Goal: Navigation & Orientation: Find specific page/section

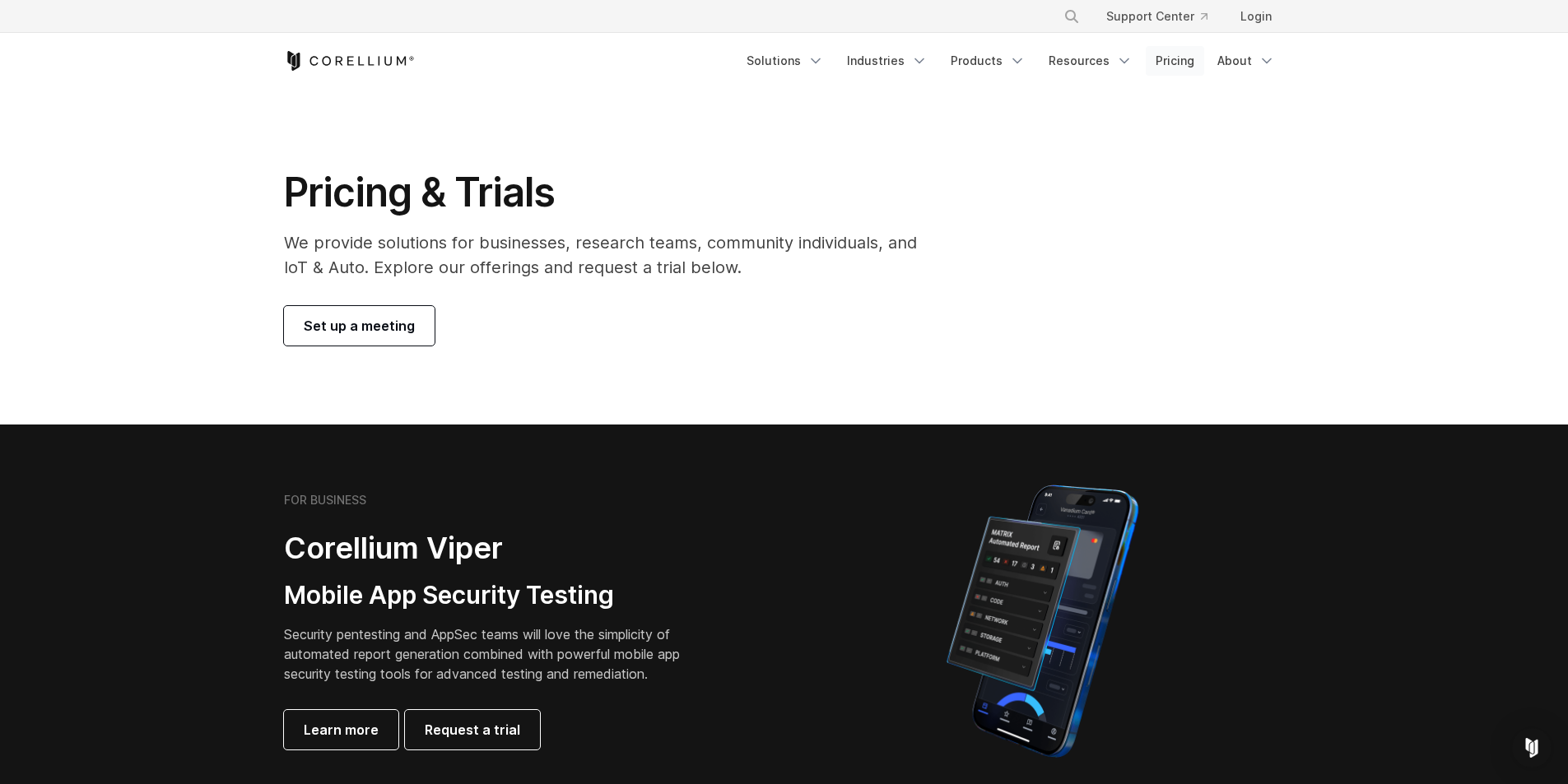
click at [1183, 61] on link "Pricing" at bounding box center [1175, 60] width 59 height 30
click at [1174, 64] on link "Pricing" at bounding box center [1175, 60] width 59 height 30
click at [1174, 59] on link "Pricing" at bounding box center [1175, 60] width 59 height 30
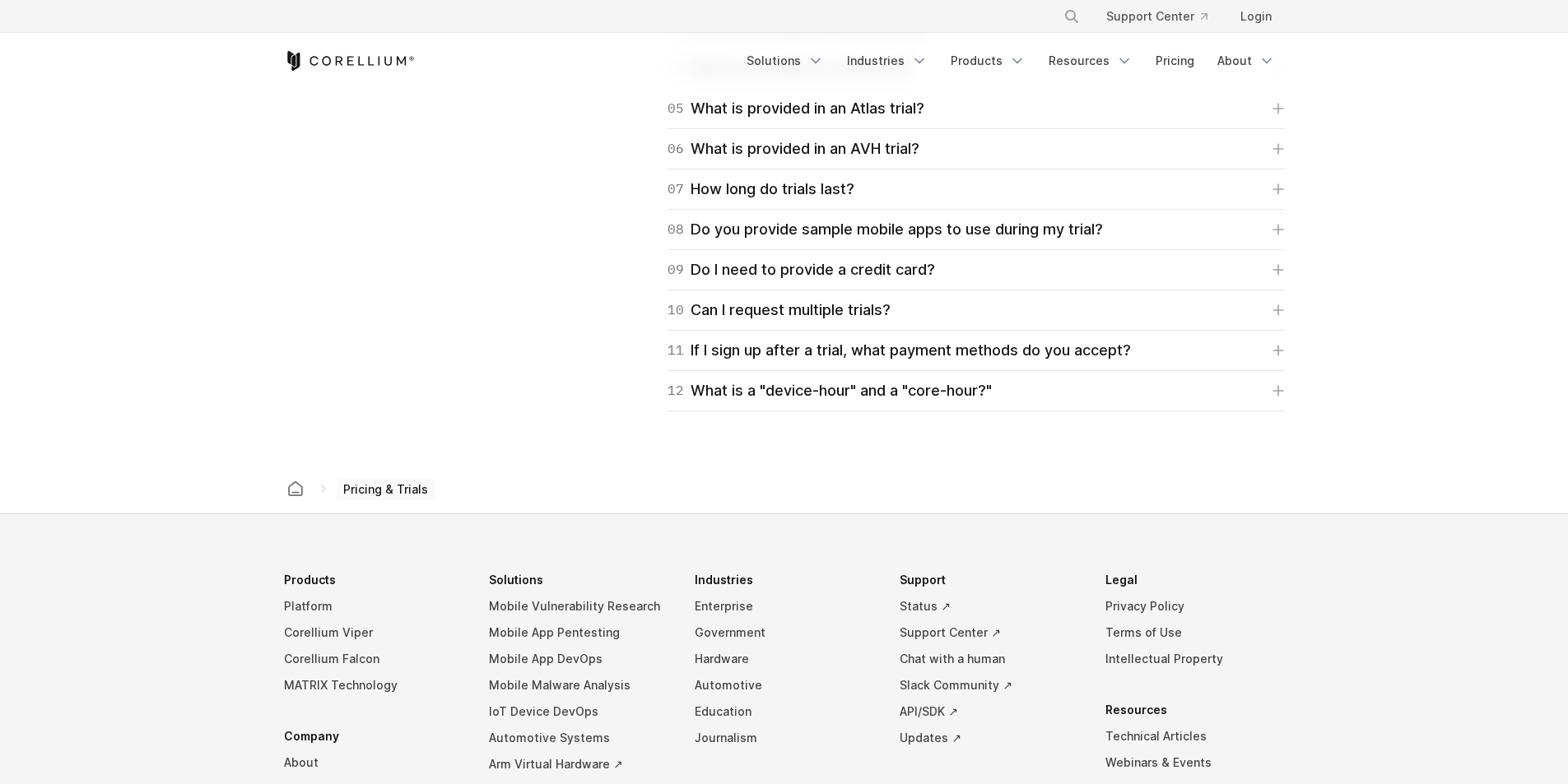
scroll to position [2634, 0]
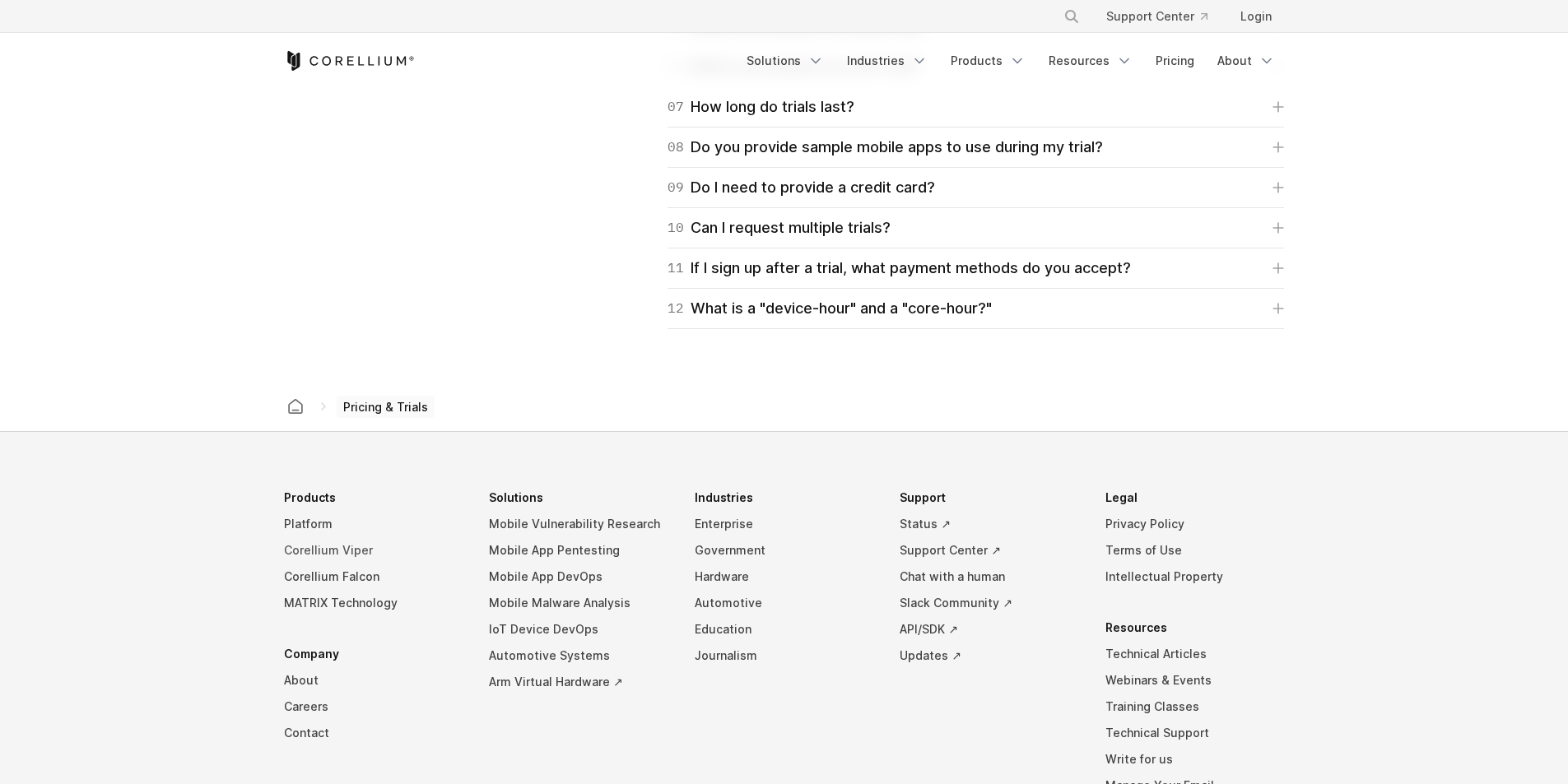
click at [348, 553] on link "Corellium Viper" at bounding box center [373, 550] width 179 height 26
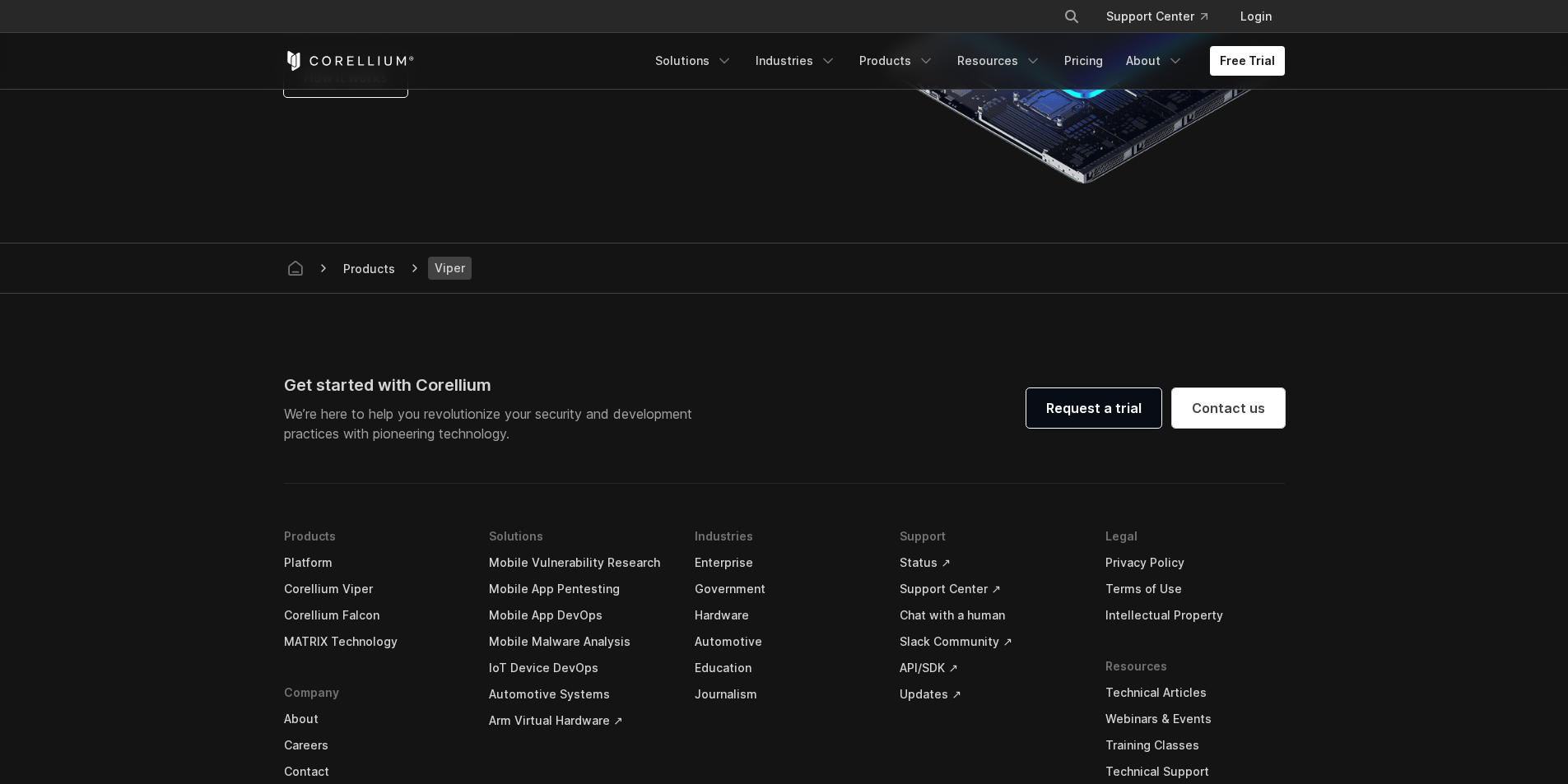
scroll to position [4774, 0]
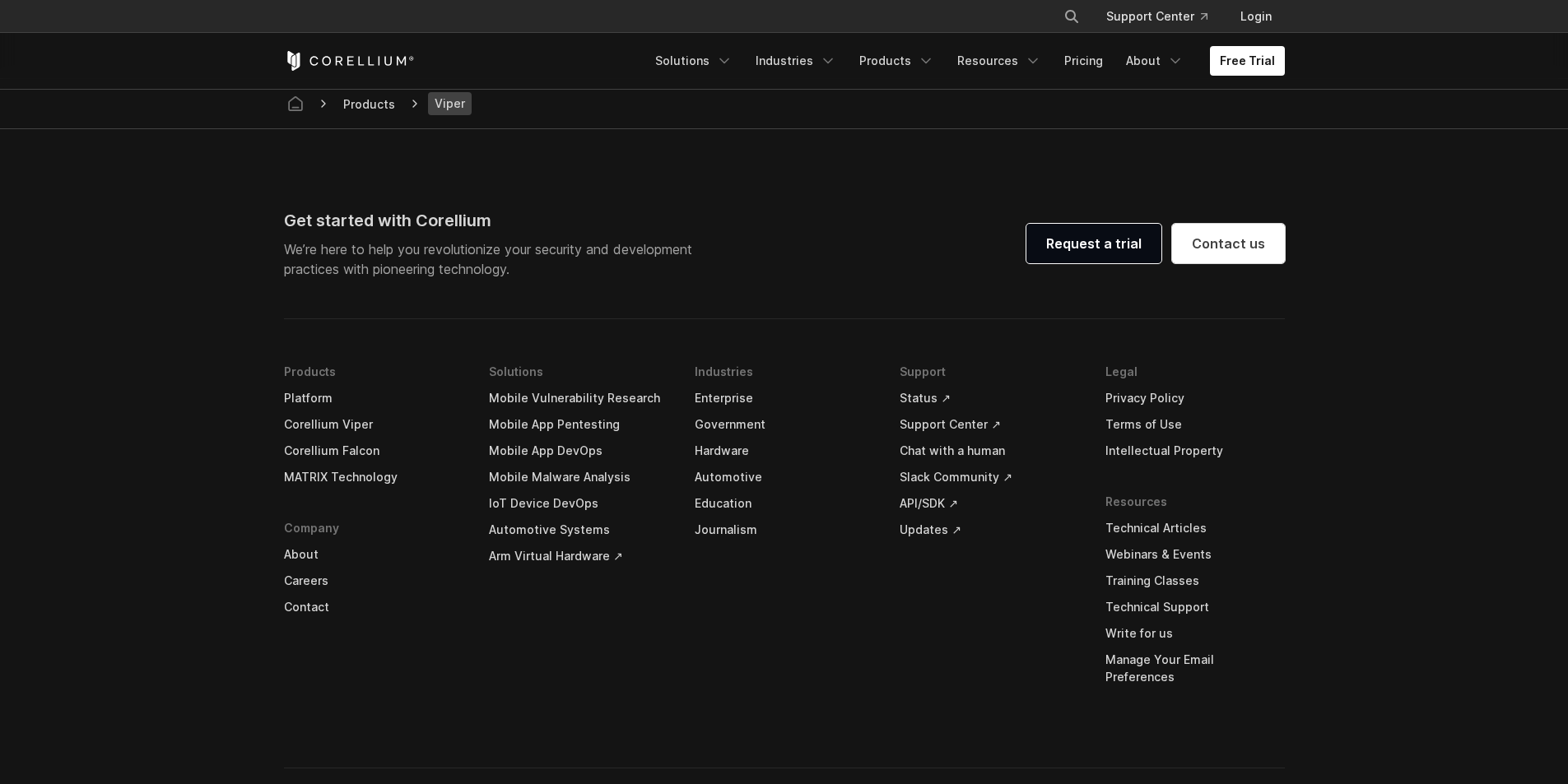
click at [1212, 655] on link "Manage Your Email Preferences" at bounding box center [1194, 669] width 179 height 43
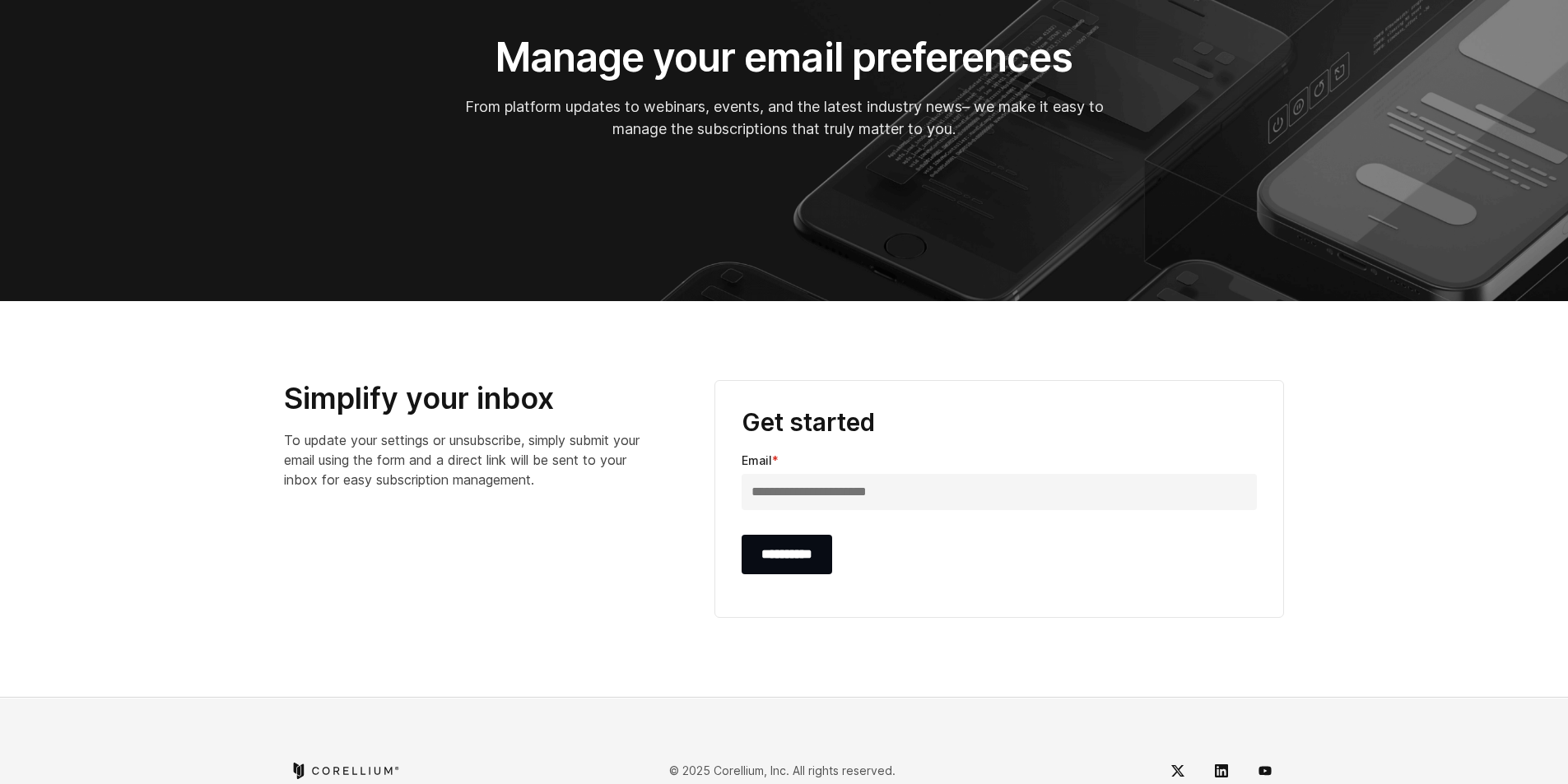
scroll to position [204, 0]
